Goal: Information Seeking & Learning: Learn about a topic

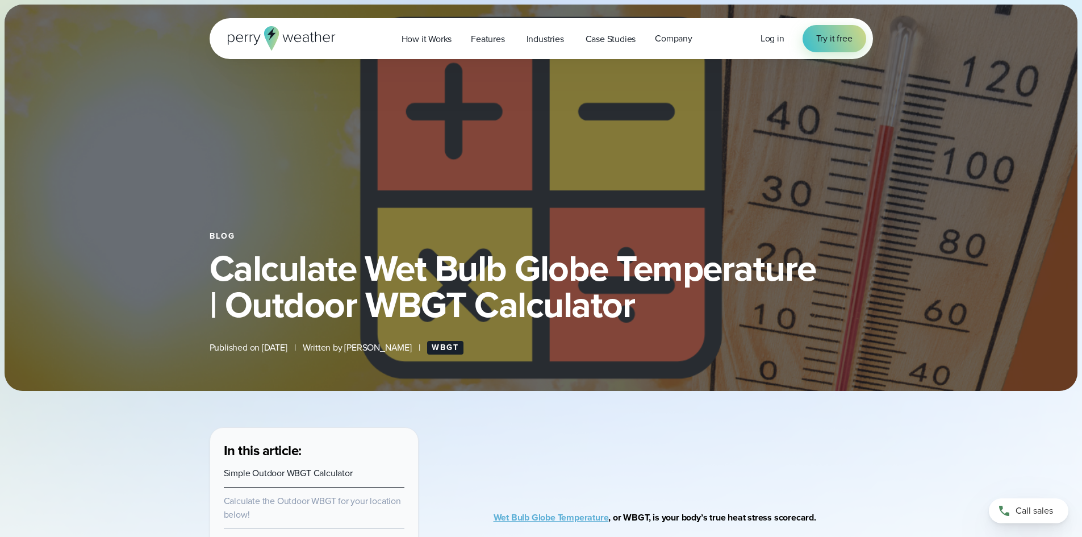
select select "***"
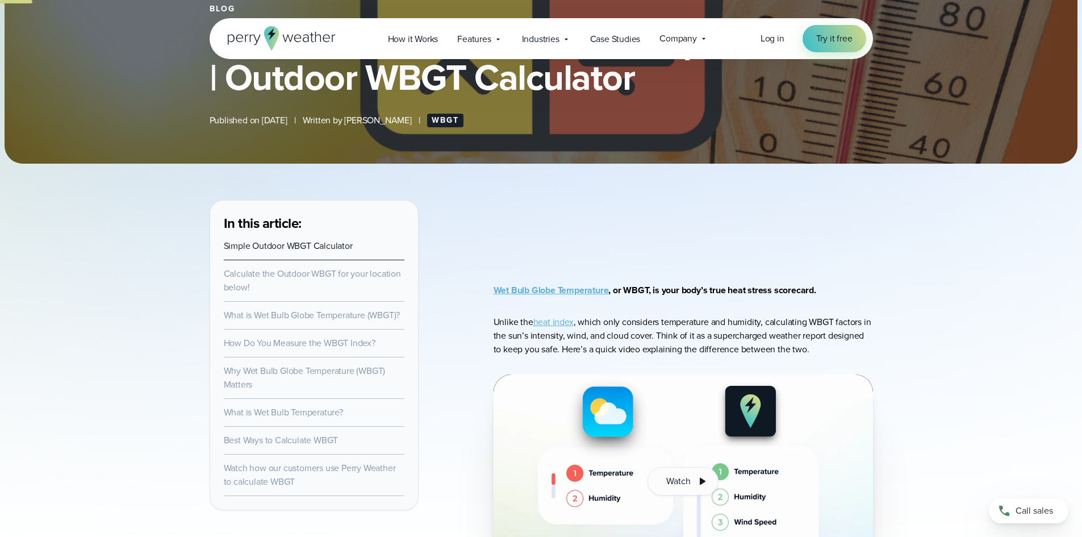
scroll to position [454, 0]
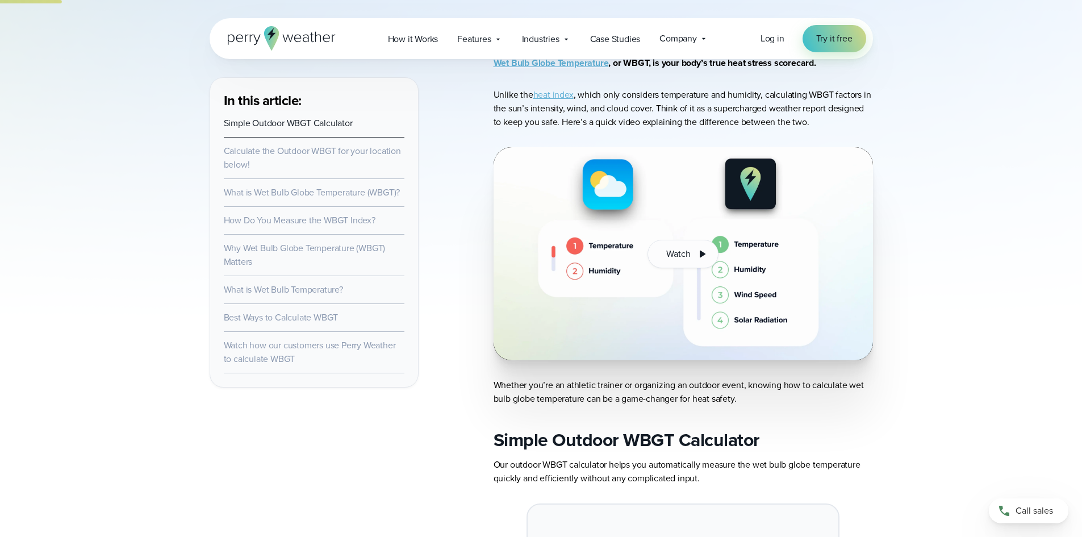
click at [320, 149] on link "Calculate the Outdoor WBGT for your location below!" at bounding box center [312, 157] width 177 height 27
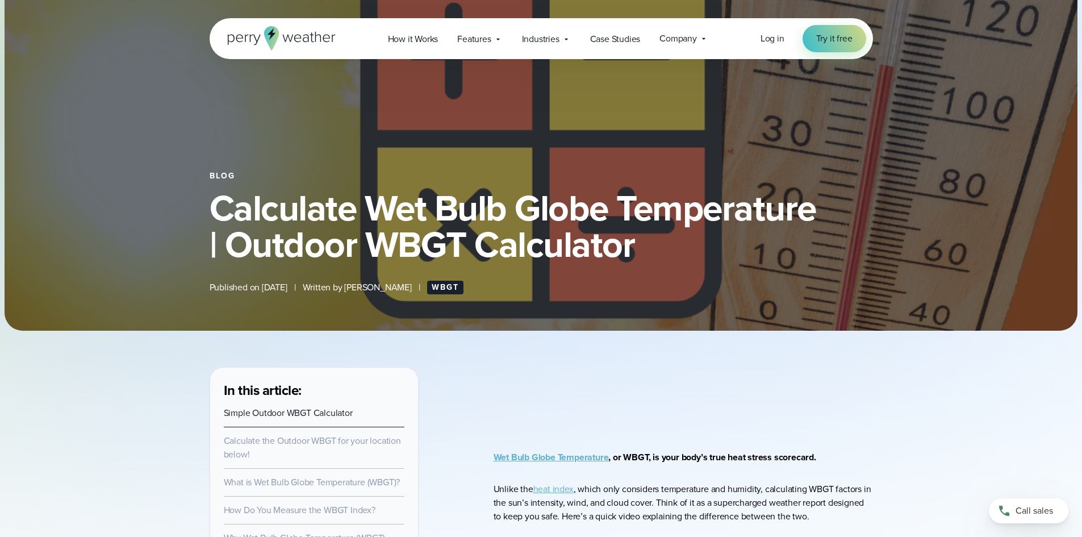
scroll to position [170, 0]
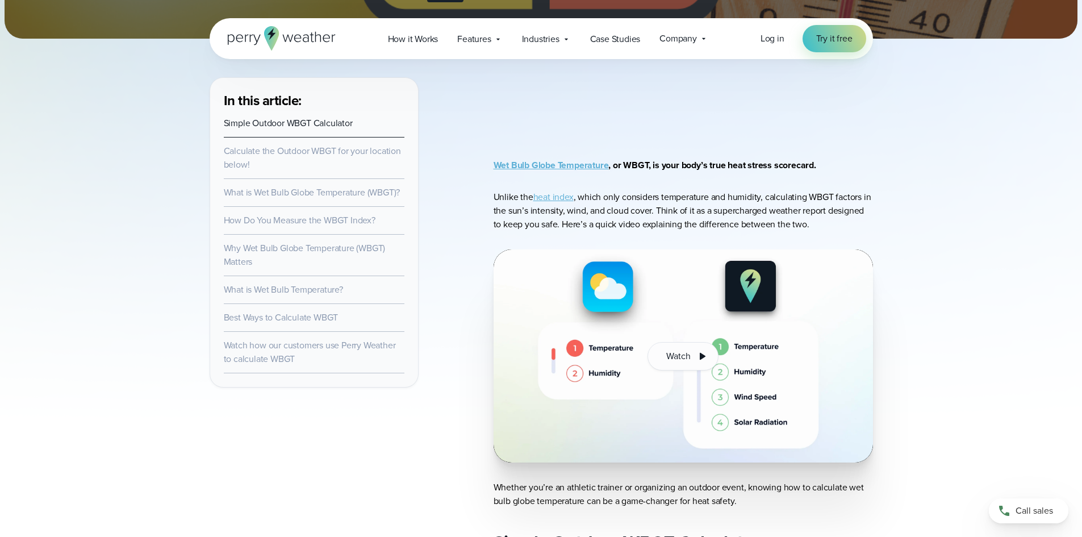
scroll to position [454, 0]
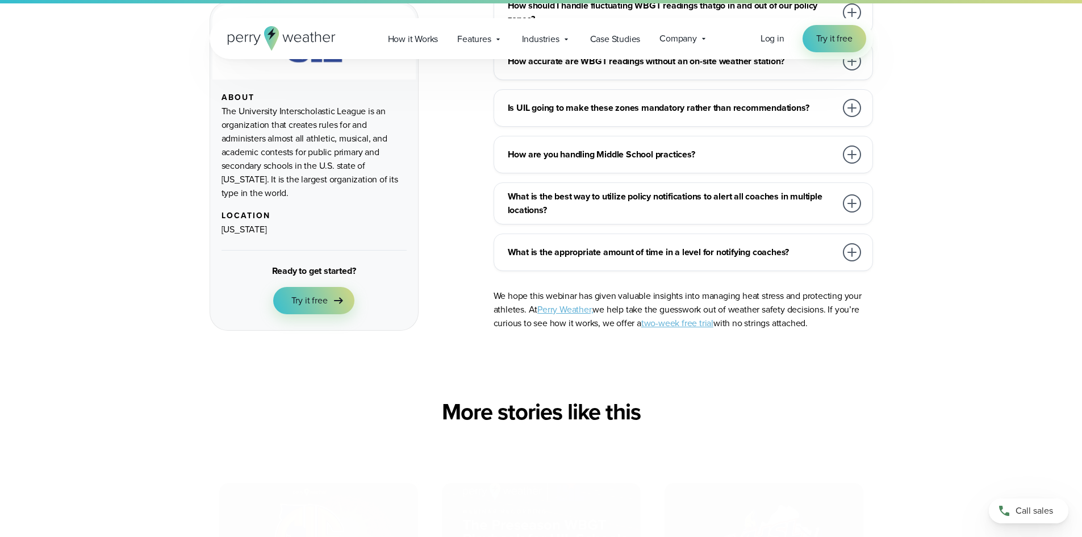
scroll to position [4450, 0]
